Goal: Transaction & Acquisition: Purchase product/service

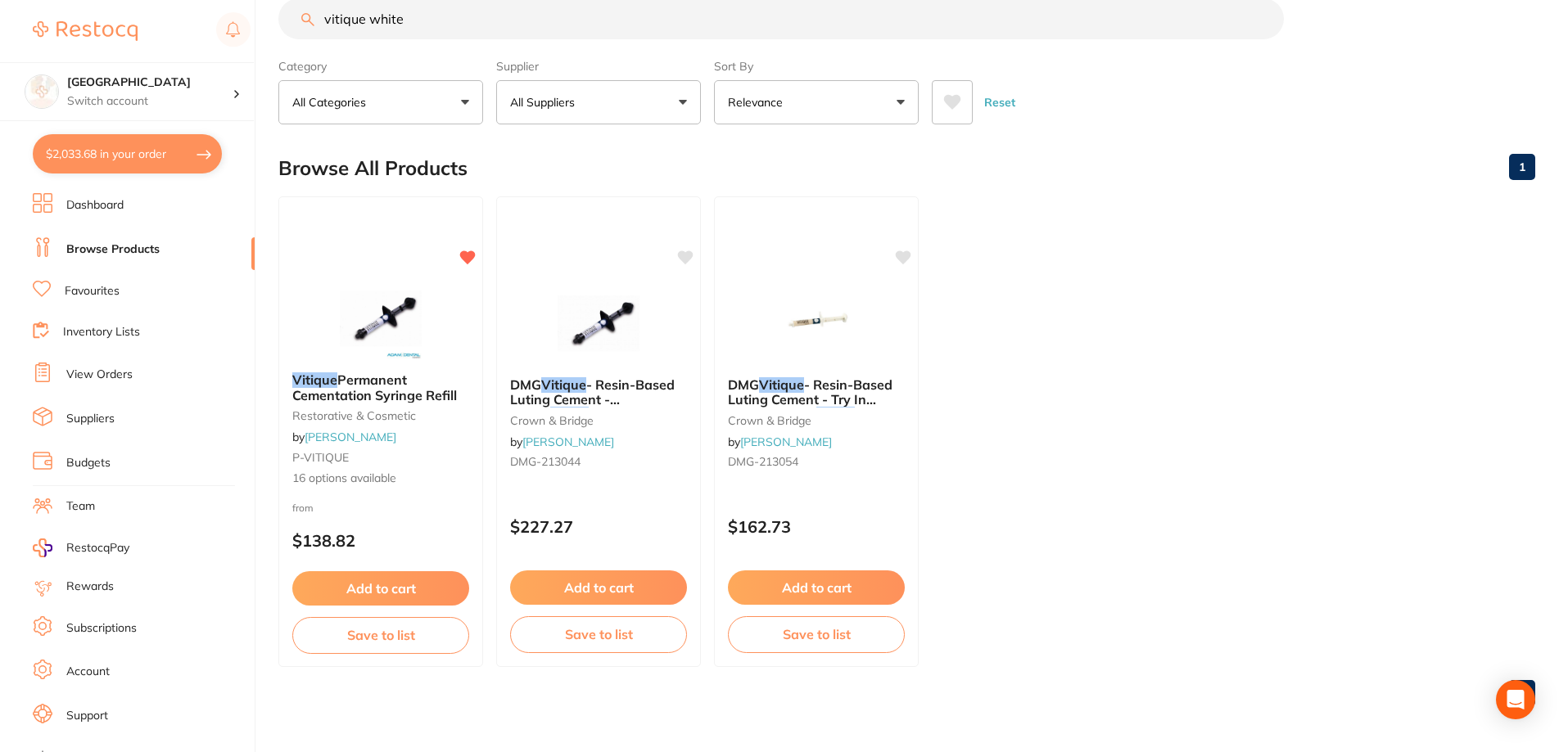
scroll to position [1947, 0]
drag, startPoint x: 157, startPoint y: 151, endPoint x: 166, endPoint y: 146, distance: 10.3
click at [157, 150] on button "$2,033.68 in your order" at bounding box center [127, 154] width 189 height 39
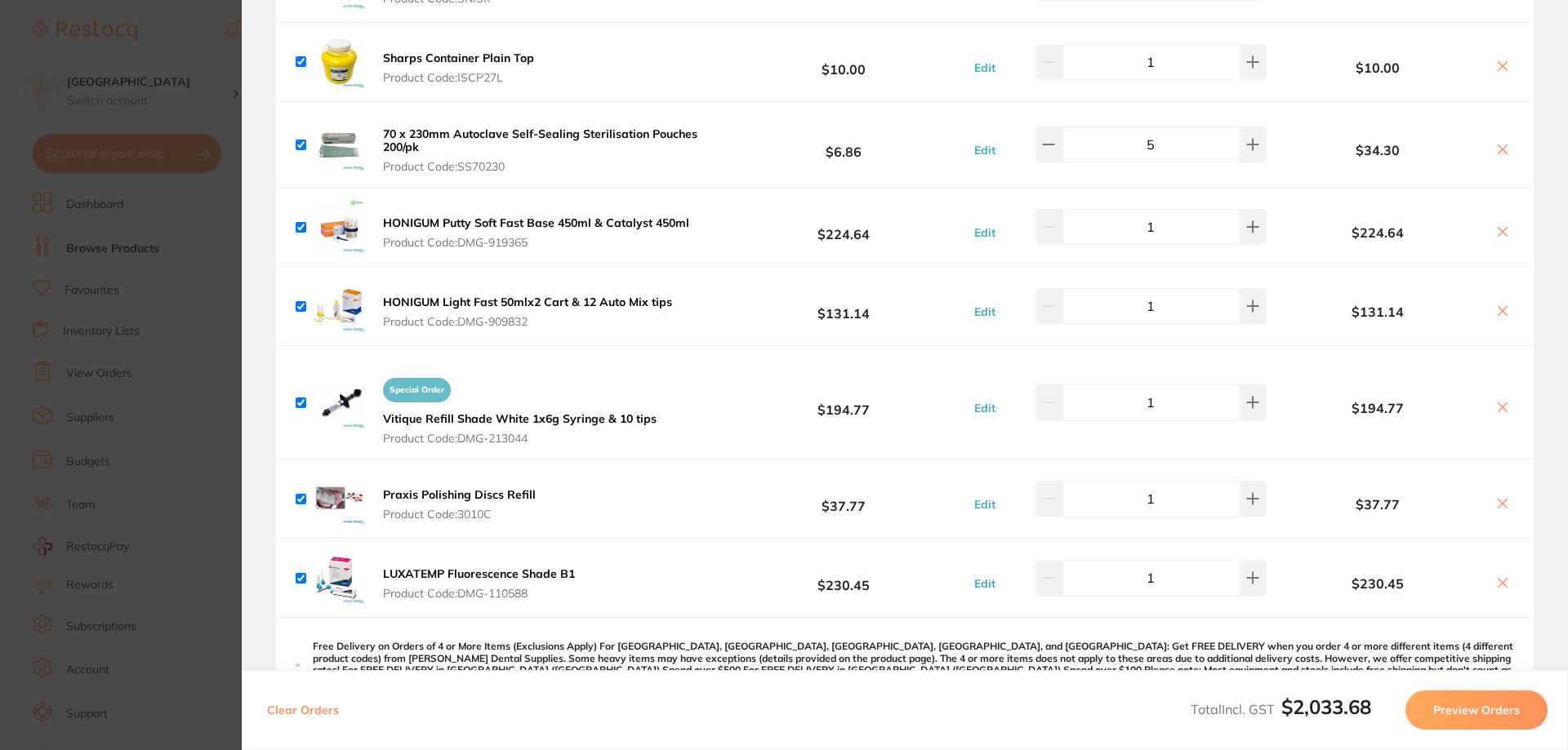
scroll to position [898, 0]
click at [300, 140] on input "checkbox" at bounding box center [300, 144] width 11 height 11
checkbox input "false"
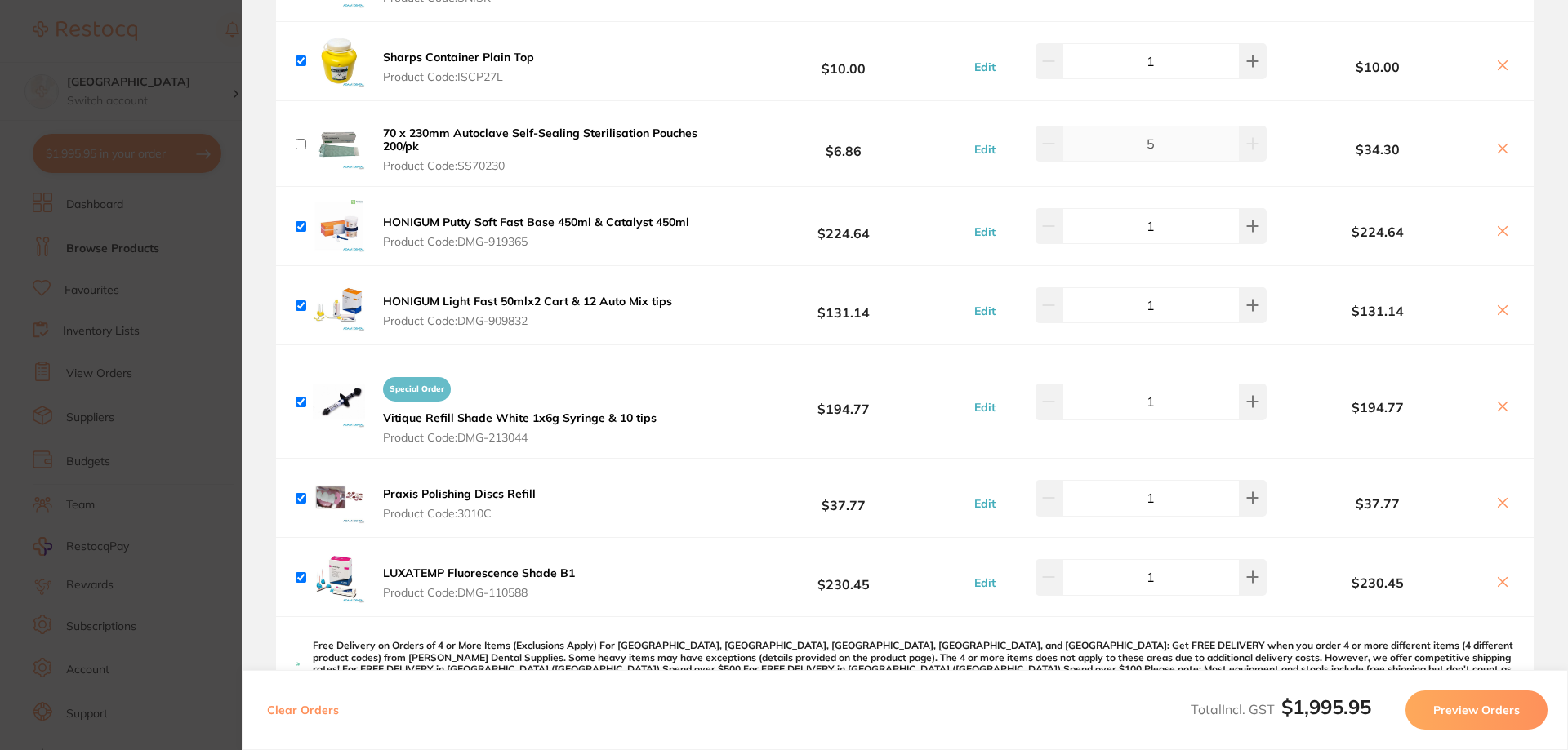
click at [300, 145] on input "checkbox" at bounding box center [300, 144] width 11 height 11
checkbox input "true"
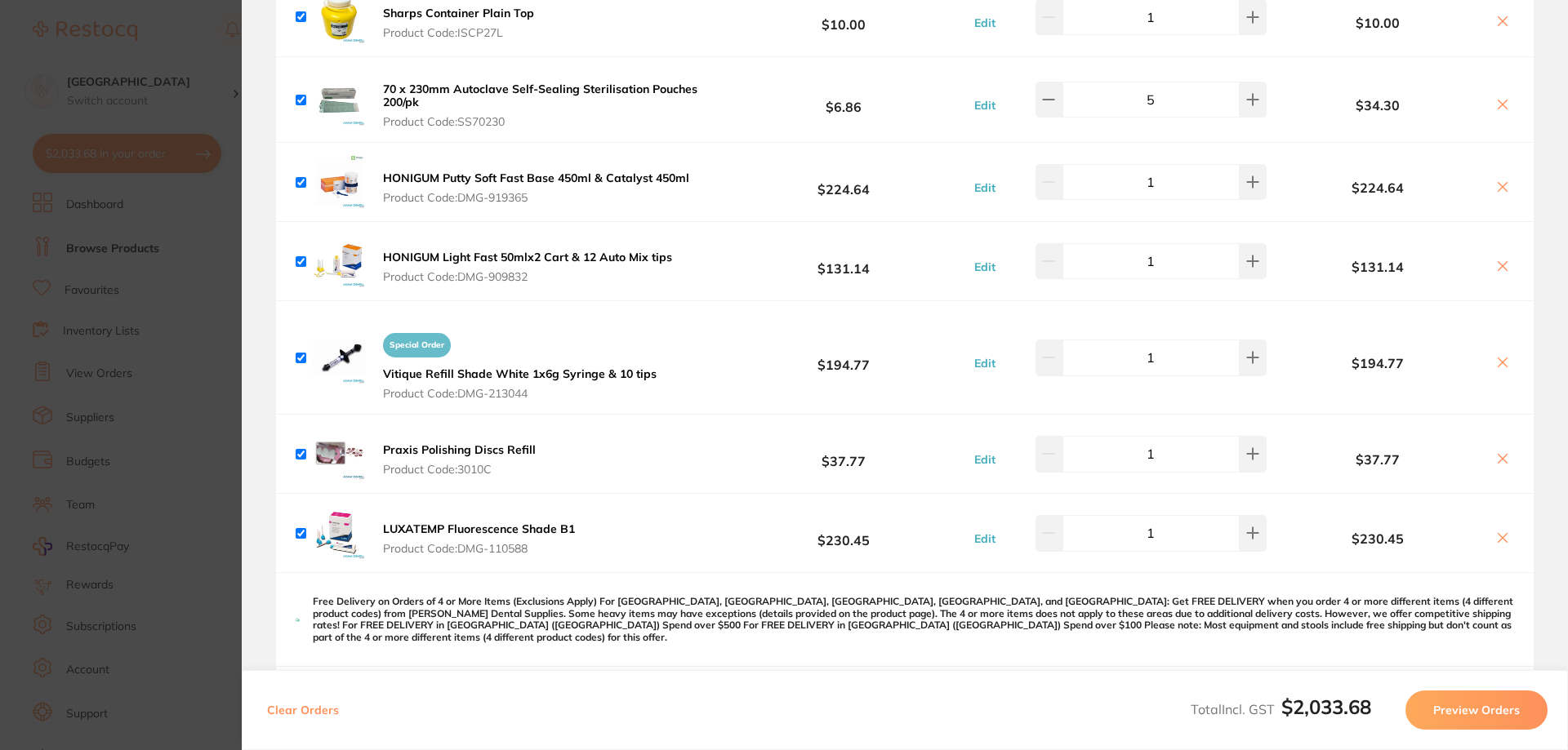
scroll to position [717, 0]
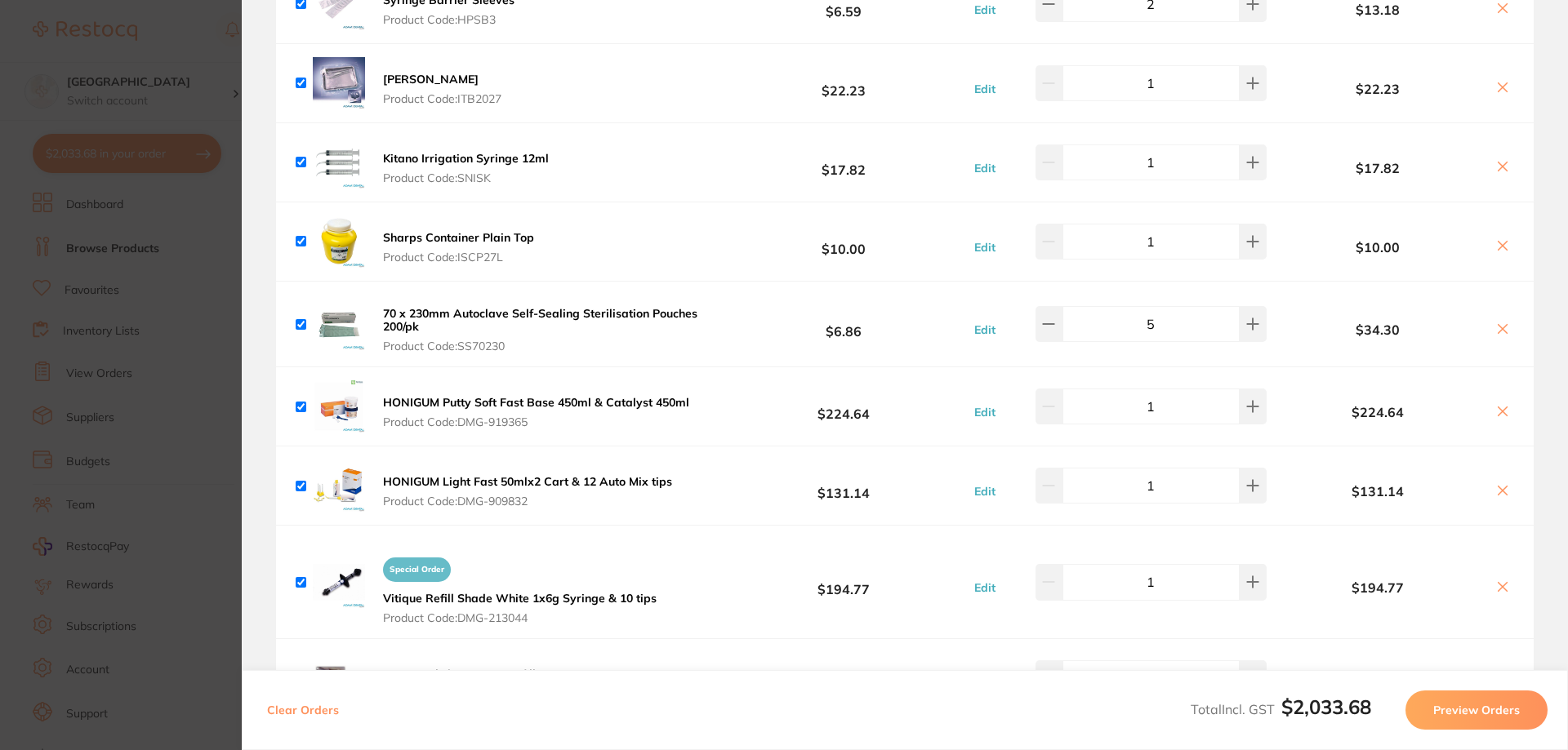
click at [168, 30] on section "Update RRP Set your pre negotiated price for this item. Item Agreed RRP (excl. …" at bounding box center [784, 375] width 1568 height 750
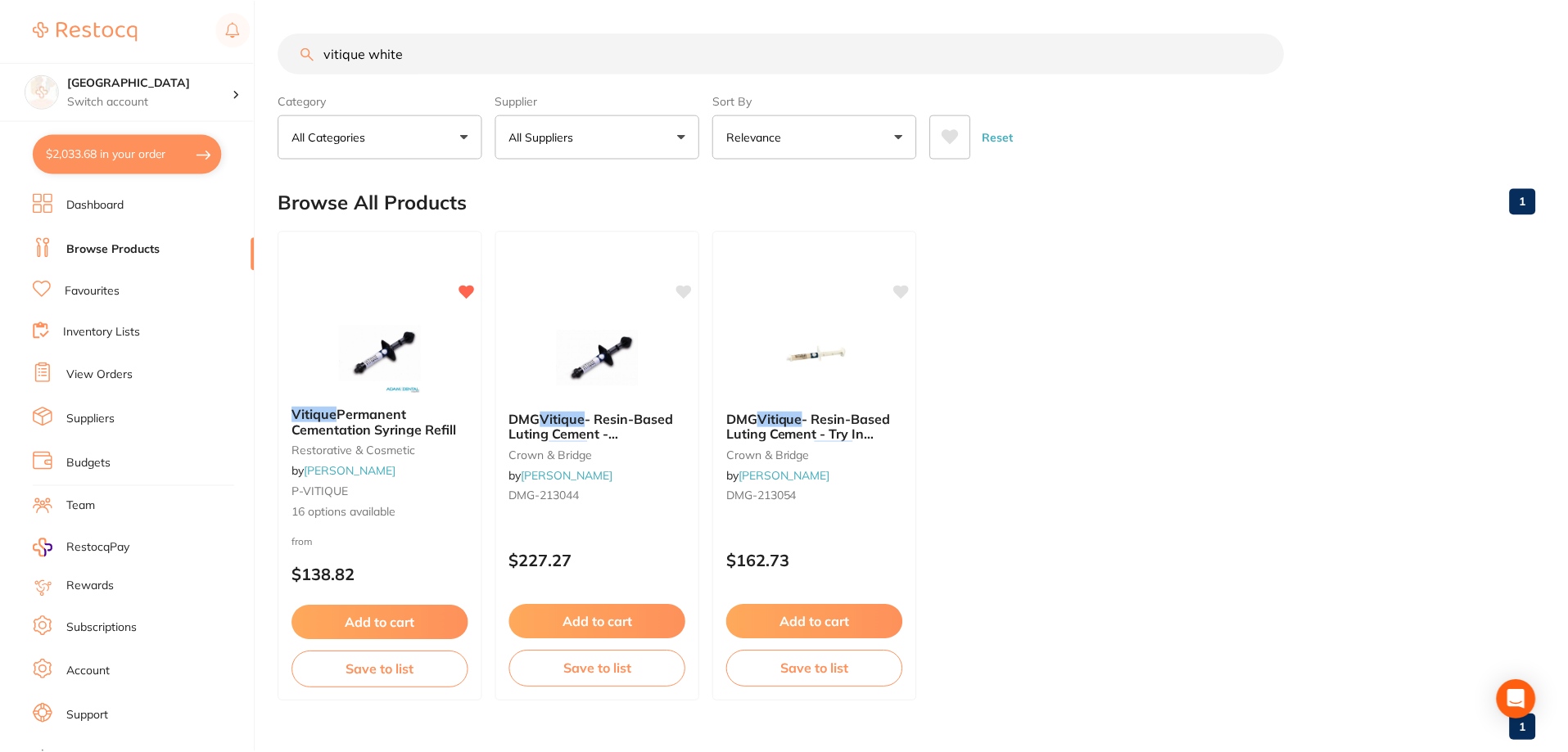
scroll to position [35, 0]
